Goal: Task Accomplishment & Management: Manage account settings

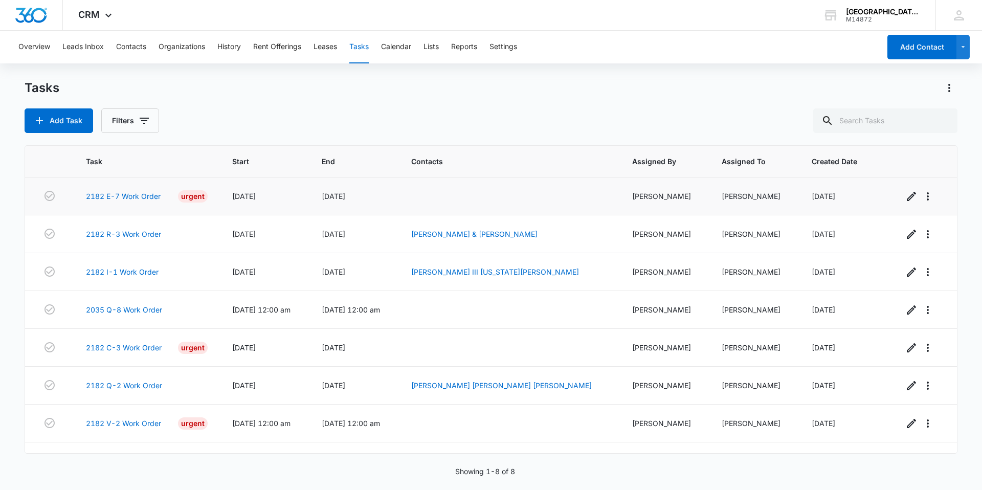
click at [128, 202] on div "2182 E-7 Work Order Urgent" at bounding box center [147, 196] width 122 height 12
drag, startPoint x: 128, startPoint y: 200, endPoint x: 128, endPoint y: 193, distance: 7.2
click at [128, 193] on link "2182 E-7 Work Order" at bounding box center [123, 196] width 75 height 11
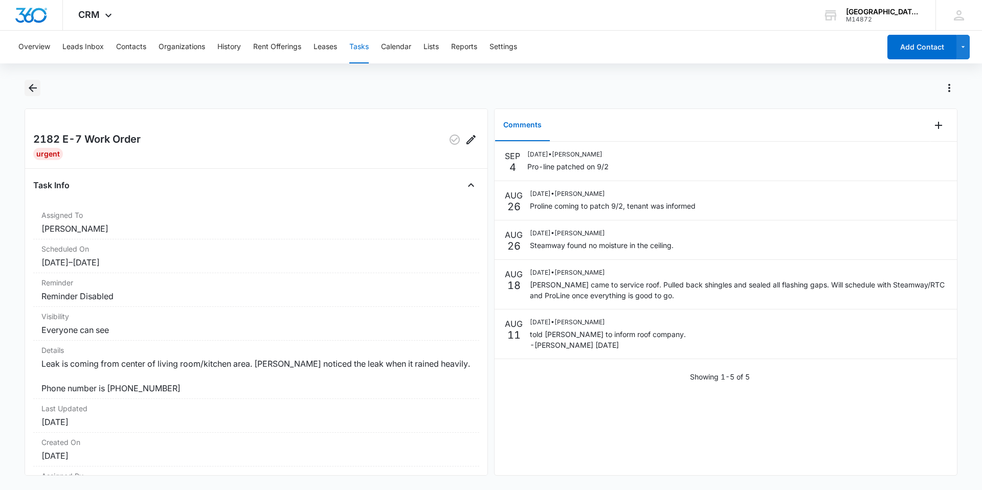
click at [39, 93] on button "Back" at bounding box center [33, 88] width 16 height 16
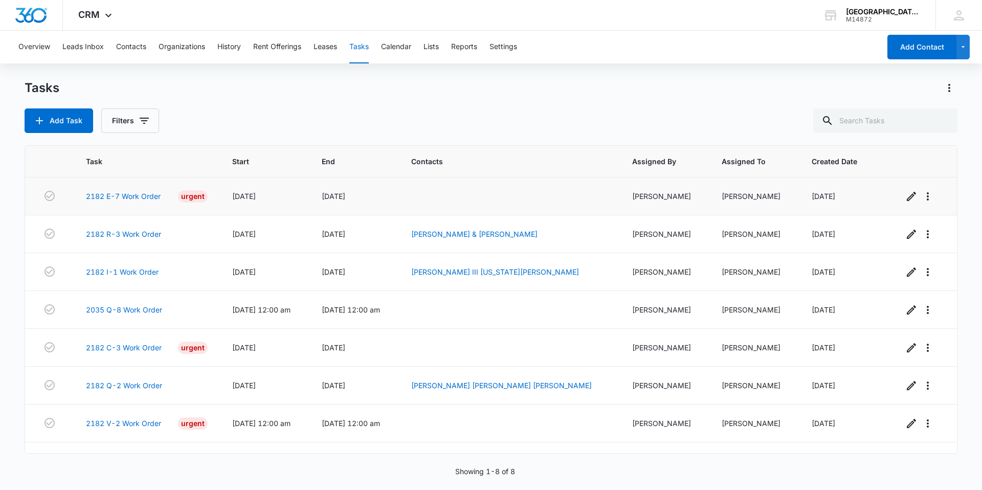
click at [232, 204] on td "08/11/25" at bounding box center [264, 196] width 89 height 38
click at [256, 200] on span "08/11/25" at bounding box center [244, 196] width 24 height 9
click at [144, 192] on link "2182 E-7 Work Order" at bounding box center [123, 196] width 75 height 11
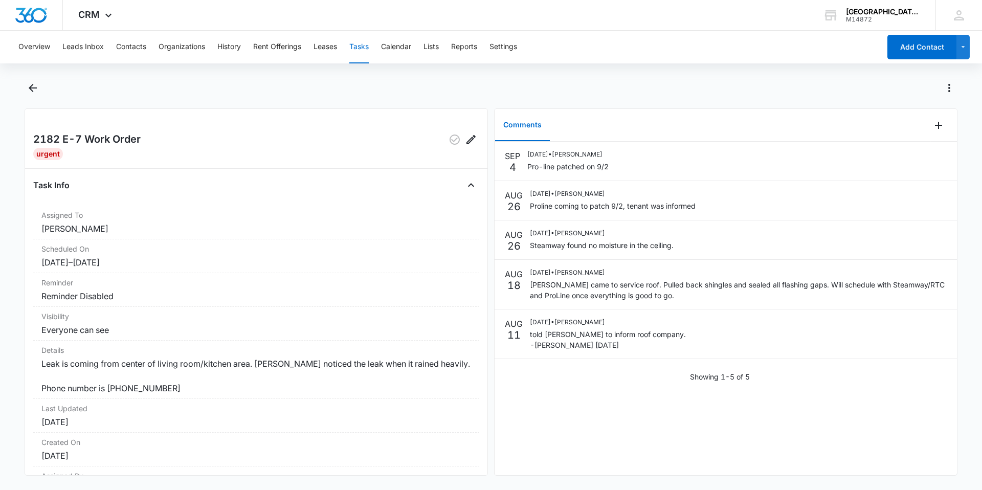
drag, startPoint x: 550, startPoint y: 427, endPoint x: 539, endPoint y: 446, distance: 21.3
drag, startPoint x: 539, startPoint y: 446, endPoint x: 527, endPoint y: 397, distance: 50.6
click at [527, 397] on div "SEP 4 09/04/2025 • Chris Urrutia Pro-line patched on 9/2 AUG 26 08/26/2025 • Be…" at bounding box center [725, 308] width 462 height 333
drag, startPoint x: 587, startPoint y: 345, endPoint x: 530, endPoint y: 417, distance: 91.7
click at [530, 417] on div "SEP 4 09/04/2025 • Chris Urrutia Pro-line patched on 9/2 AUG 26 08/26/2025 • Be…" at bounding box center [725, 308] width 462 height 333
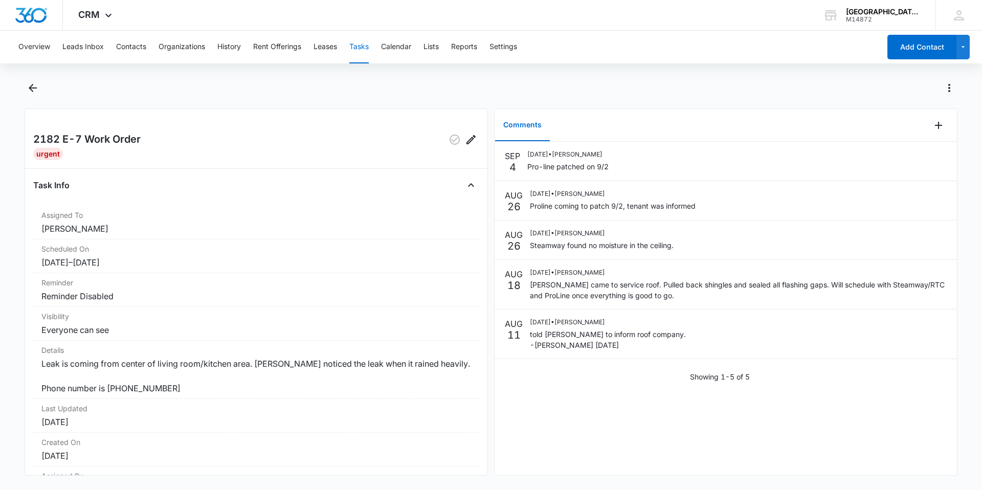
drag, startPoint x: 572, startPoint y: 348, endPoint x: 537, endPoint y: 387, distance: 52.1
click at [537, 387] on div "SEP 4 09/04/2025 • Chris Urrutia Pro-line patched on 9/2 AUG 26 08/26/2025 • Be…" at bounding box center [725, 266] width 462 height 248
click at [25, 85] on button "Back" at bounding box center [33, 88] width 16 height 16
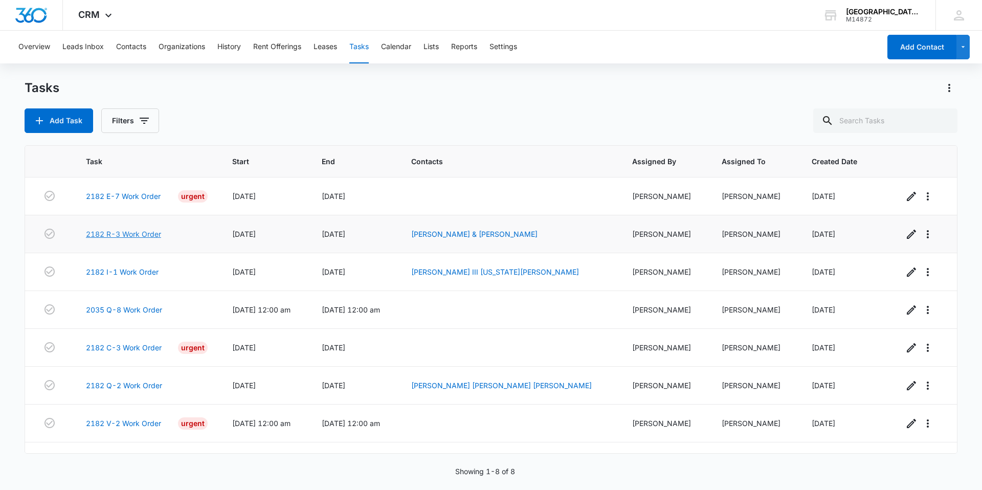
click at [125, 235] on link "2182 R-3 Work Order" at bounding box center [123, 234] width 75 height 11
click at [143, 271] on link "2182 I-1 Work Order" at bounding box center [122, 271] width 73 height 11
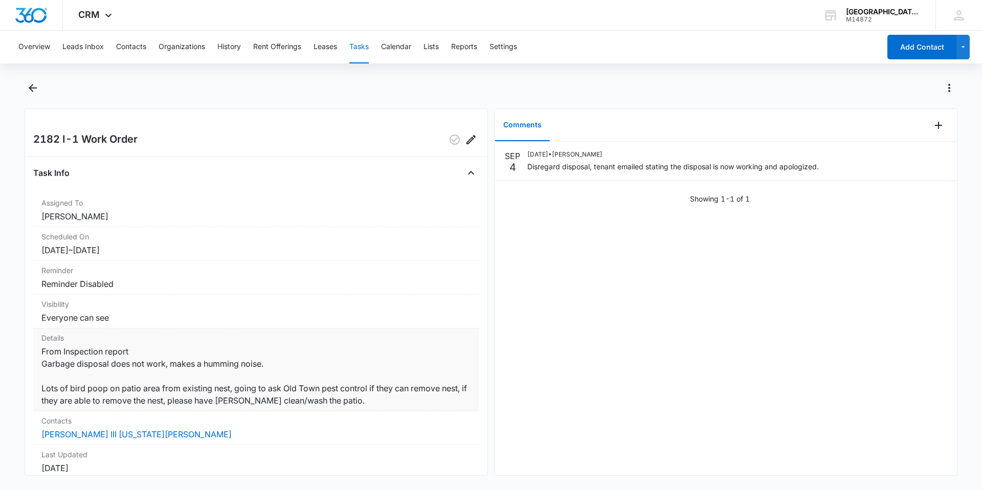
drag, startPoint x: 476, startPoint y: 261, endPoint x: 441, endPoint y: 367, distance: 110.9
drag, startPoint x: 441, startPoint y: 367, endPoint x: 385, endPoint y: 326, distance: 69.1
click at [385, 326] on div "Visibility Everyone can see" at bounding box center [256, 311] width 446 height 34
click at [36, 90] on icon "Back" at bounding box center [33, 88] width 12 height 12
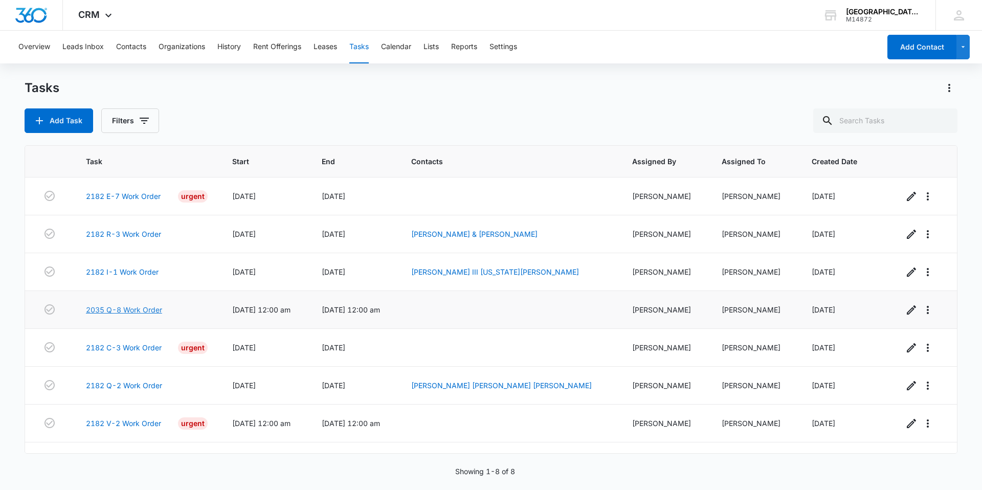
click at [123, 311] on link "2035 Q-8 Work Order" at bounding box center [124, 309] width 76 height 11
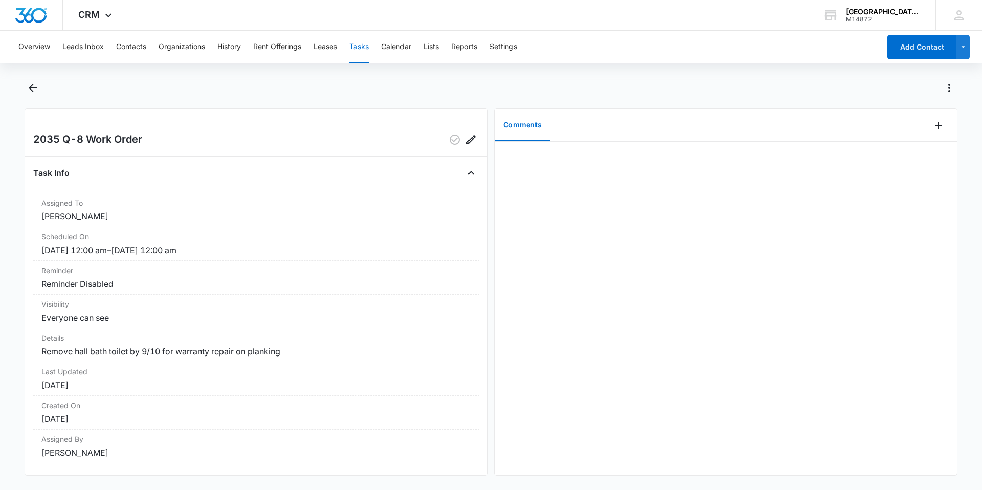
drag, startPoint x: 30, startPoint y: 79, endPoint x: 22, endPoint y: 82, distance: 8.3
click at [22, 82] on main "2035 Q-8 Work Order Task Info Assigned To Jonathan Guptill Scheduled On 9/3/25,…" at bounding box center [491, 284] width 982 height 408
click at [31, 89] on icon "Back" at bounding box center [33, 88] width 8 height 8
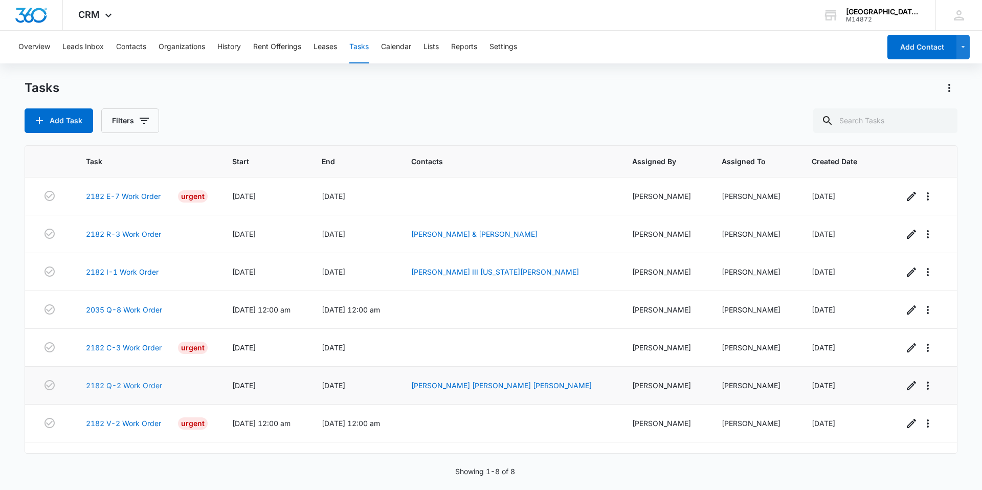
scroll to position [27, 0]
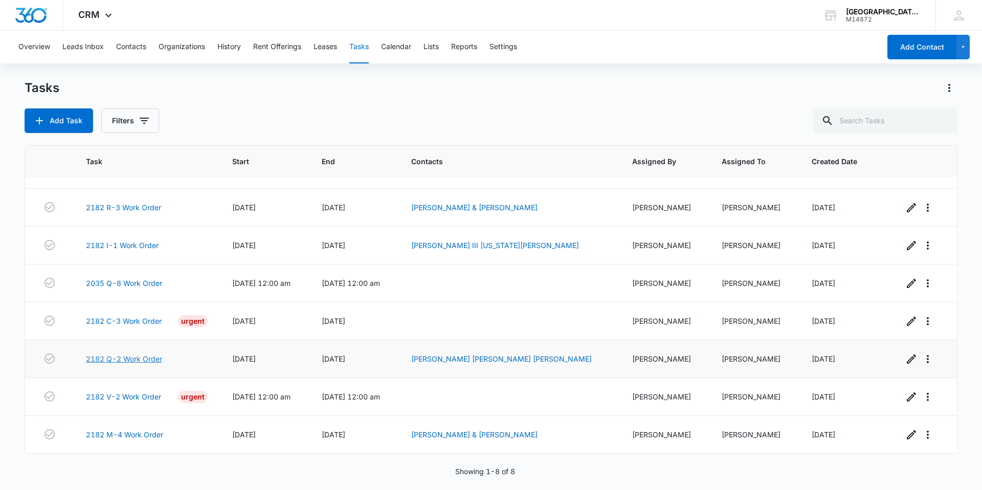
click at [132, 358] on link "2182 Q-2 Work Order" at bounding box center [124, 358] width 76 height 11
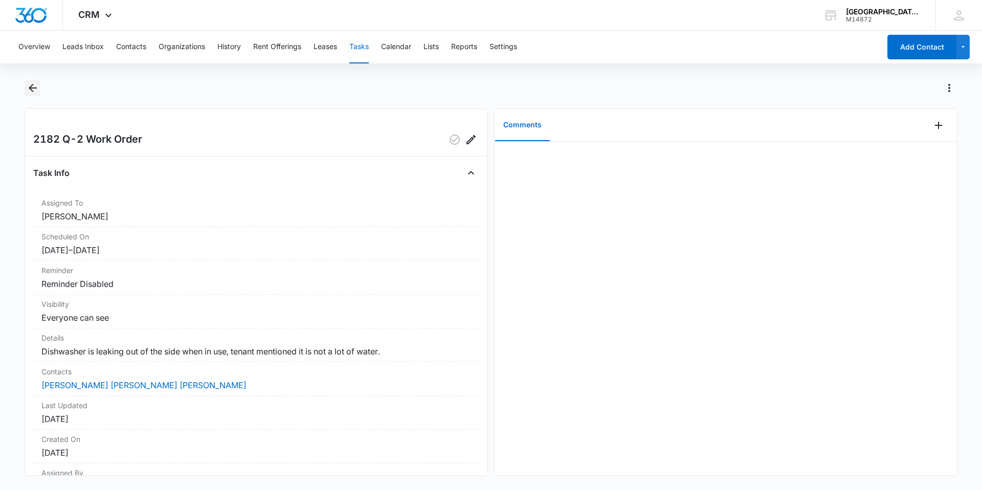
click at [37, 90] on icon "Back" at bounding box center [33, 88] width 12 height 12
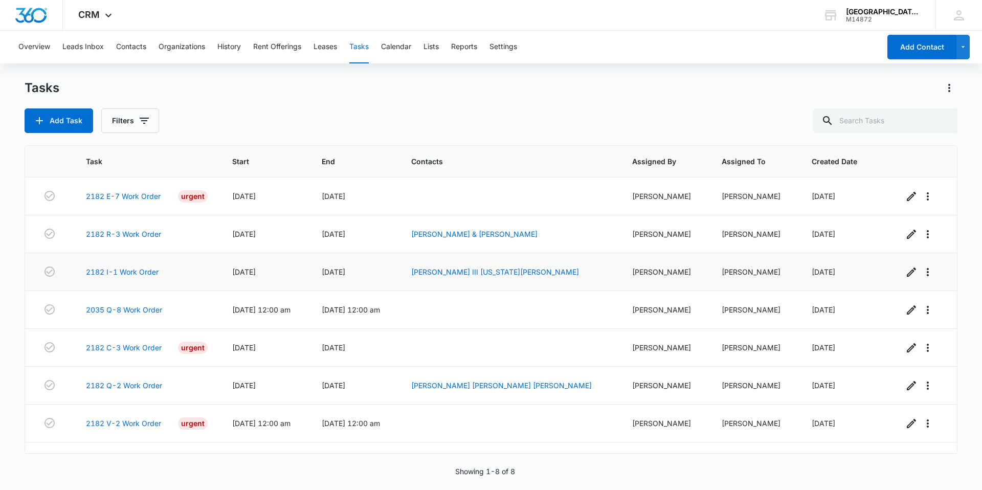
drag, startPoint x: 274, startPoint y: 261, endPoint x: 248, endPoint y: 266, distance: 25.6
drag, startPoint x: 248, startPoint y: 266, endPoint x: 310, endPoint y: 109, distance: 168.0
click at [310, 109] on div "Add Task Filters" at bounding box center [491, 120] width 933 height 25
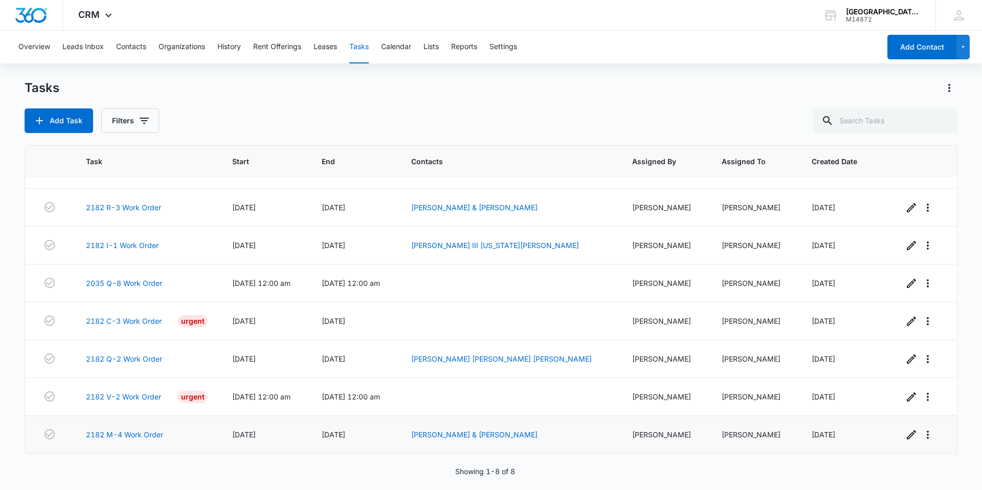
click at [309, 436] on td "09/05/25" at bounding box center [264, 435] width 89 height 38
click at [118, 437] on link "2182 M-4 Work Order" at bounding box center [124, 434] width 77 height 11
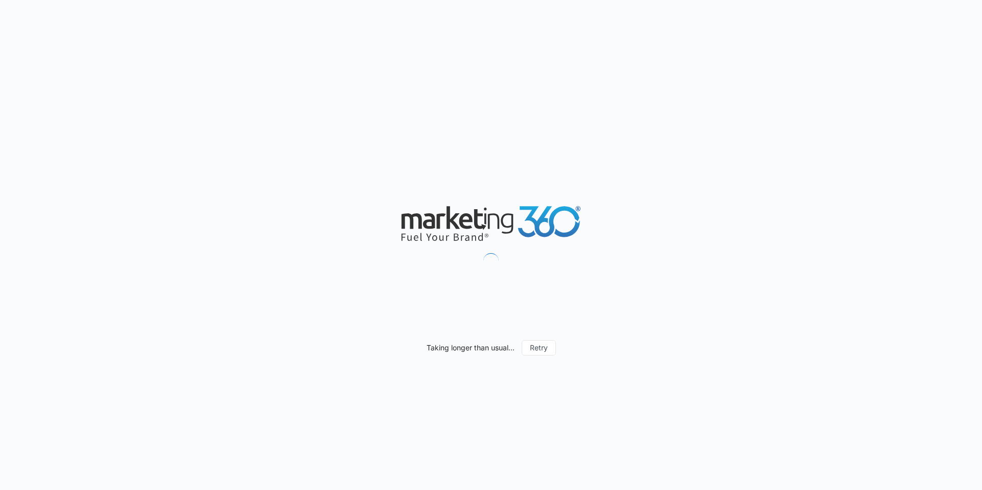
drag, startPoint x: 125, startPoint y: 433, endPoint x: 130, endPoint y: 431, distance: 5.5
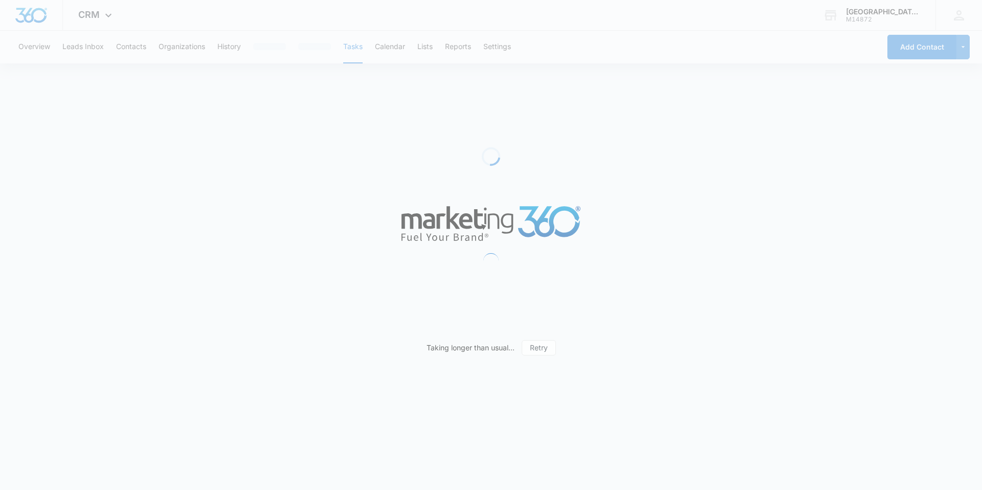
drag, startPoint x: 130, startPoint y: 431, endPoint x: 127, endPoint y: 127, distance: 304.2
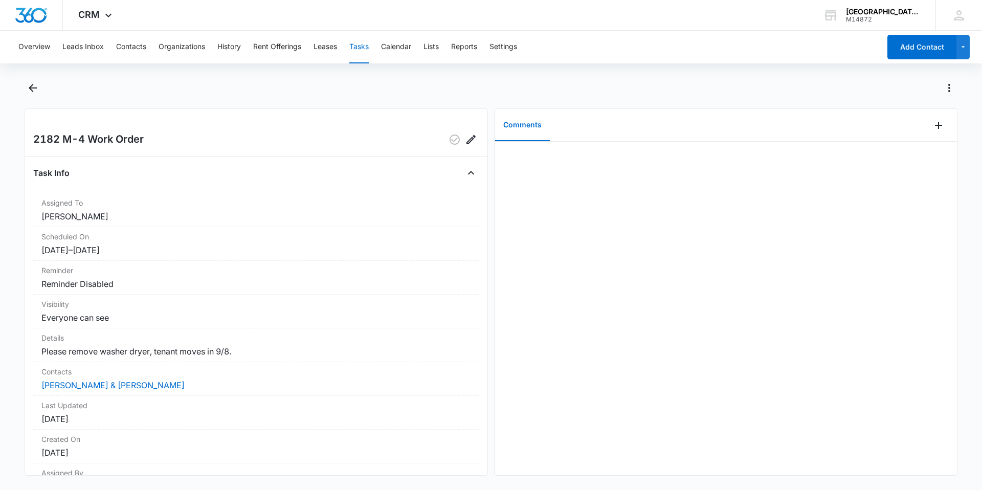
drag, startPoint x: 127, startPoint y: 137, endPoint x: 0, endPoint y: 514, distance: 397.7
